Goal: Check status

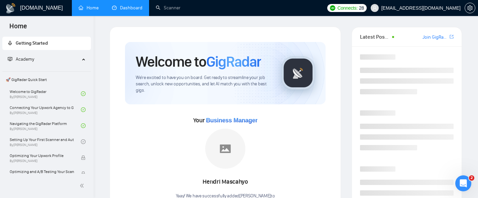
click at [118, 11] on link "Dashboard" at bounding box center [127, 8] width 30 height 6
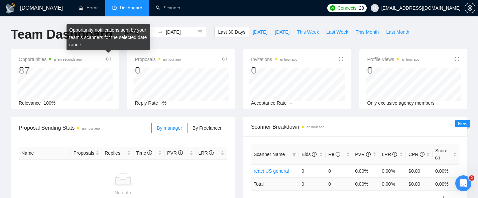
click at [95, 68] on div "Opportunities a few seconds ago 87 2025-08-30 Relevant 8 Relevance 100%" at bounding box center [65, 80] width 92 height 51
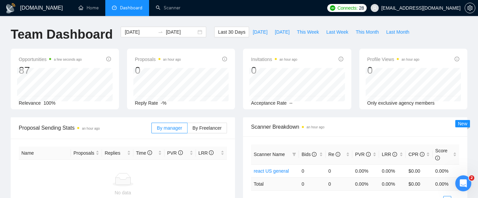
click at [256, 38] on div "Last 30 Days Today Yesterday This Week Last Week This Month Last Month" at bounding box center [313, 38] width 206 height 22
click at [256, 34] on span "Today" at bounding box center [259, 31] width 15 height 7
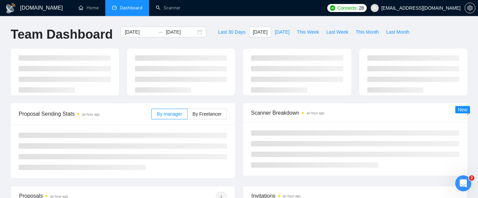
type input "2025-09-01"
